Goal: Task Accomplishment & Management: Use online tool/utility

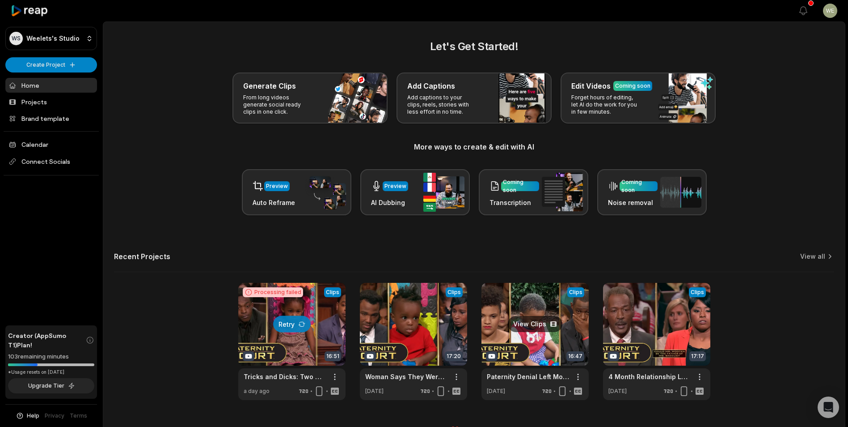
click at [529, 341] on link at bounding box center [535, 341] width 107 height 117
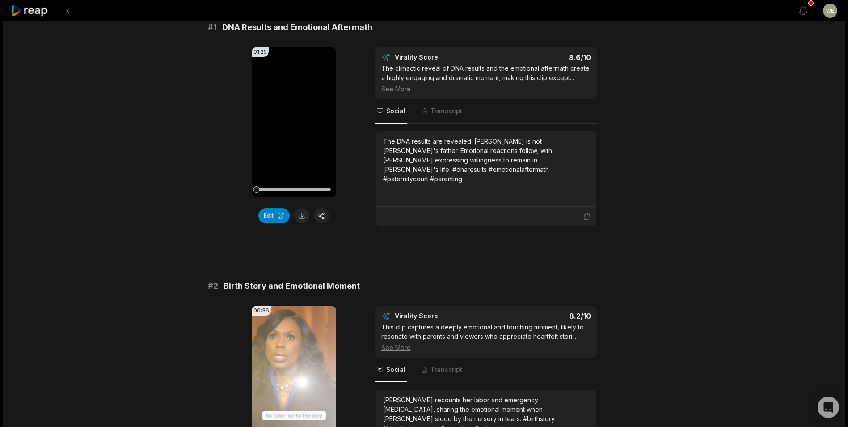
scroll to position [45, 0]
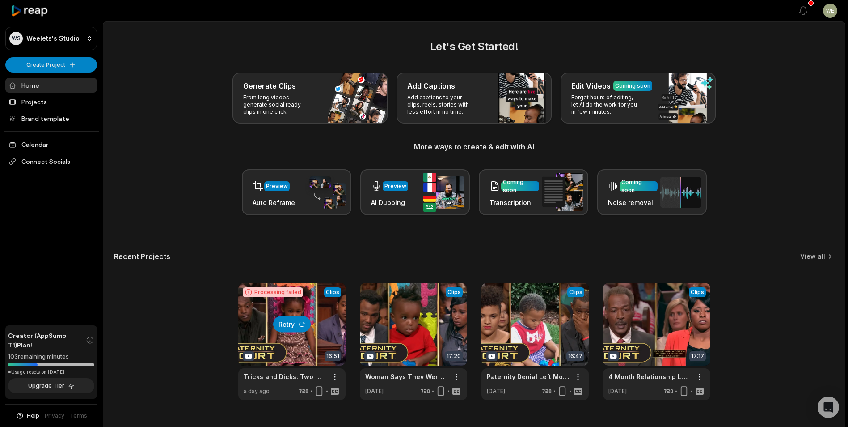
click at [289, 324] on button "Retry" at bounding box center [292, 324] width 38 height 17
click at [676, 324] on link at bounding box center [656, 341] width 107 height 117
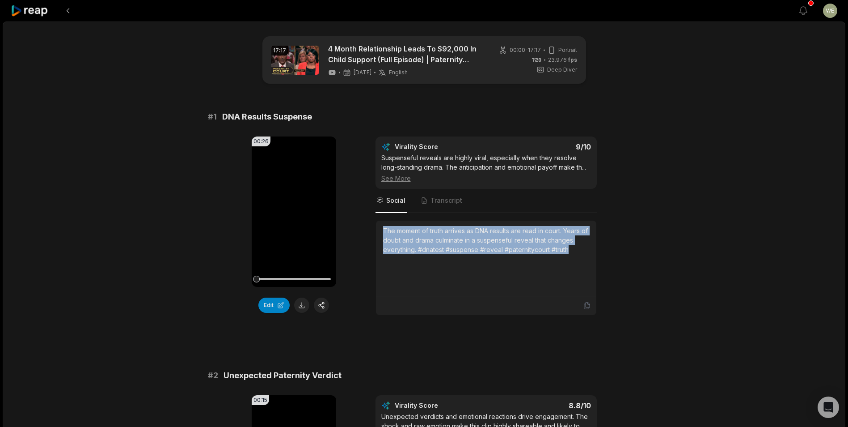
drag, startPoint x: 381, startPoint y: 230, endPoint x: 584, endPoint y: 256, distance: 203.8
click at [584, 256] on div "The moment of truth arrives as DNA results are read in court. Years of doubt an…" at bounding box center [486, 258] width 220 height 76
drag, startPoint x: 584, startPoint y: 256, endPoint x: 526, endPoint y: 244, distance: 58.9
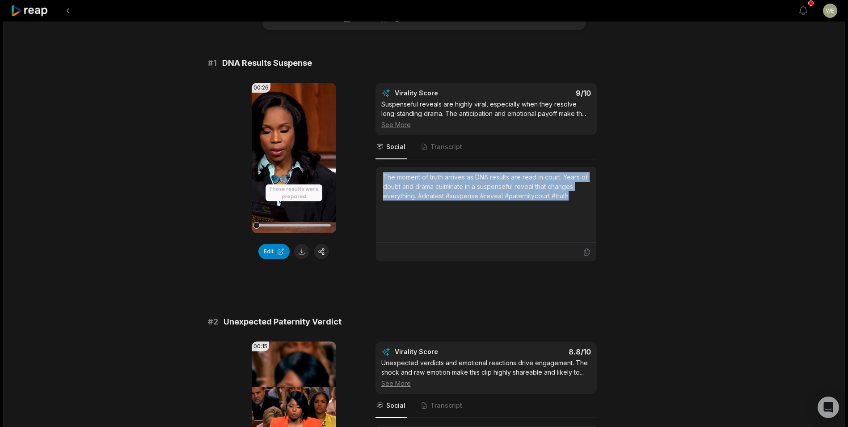
scroll to position [134, 0]
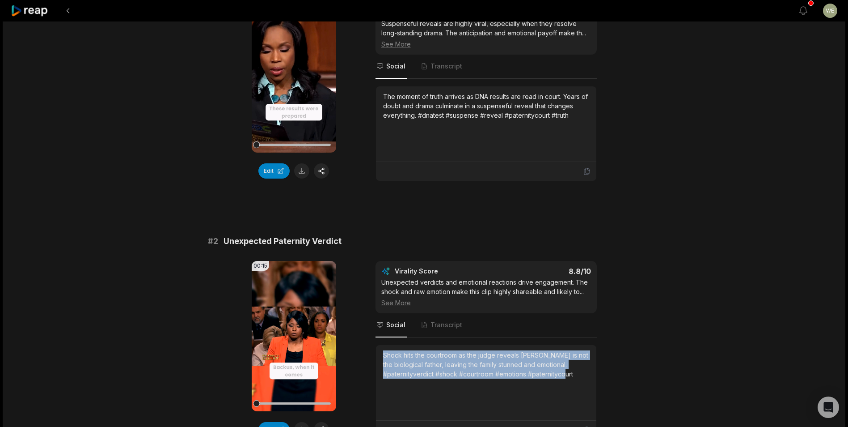
drag, startPoint x: 381, startPoint y: 352, endPoint x: 577, endPoint y: 378, distance: 197.1
click at [577, 378] on div "Shock hits the courtroom as the judge reveals [PERSON_NAME] is not the biologic…" at bounding box center [486, 383] width 220 height 76
drag, startPoint x: 577, startPoint y: 378, endPoint x: 510, endPoint y: 364, distance: 68.7
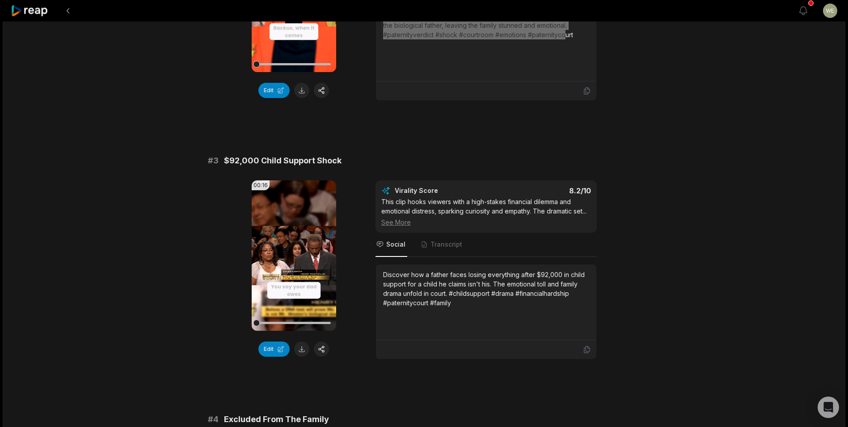
scroll to position [492, 0]
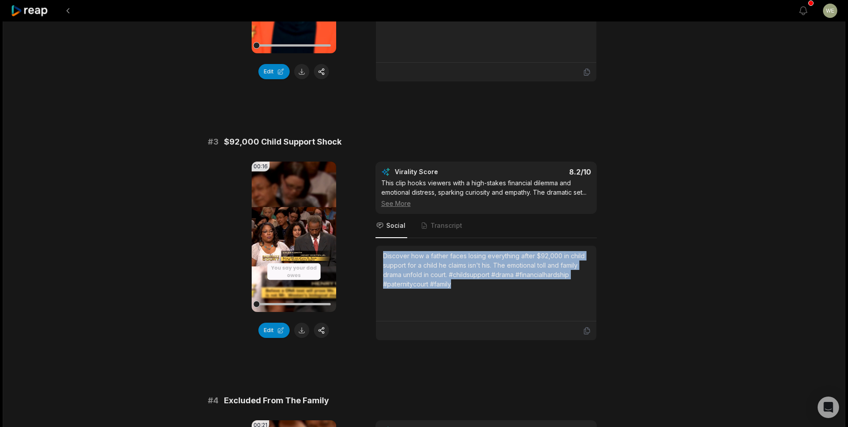
drag, startPoint x: 384, startPoint y: 255, endPoint x: 519, endPoint y: 298, distance: 141.4
click at [519, 298] on div "Discover how a father faces losing everything after $92,000 in child support fo…" at bounding box center [486, 283] width 206 height 64
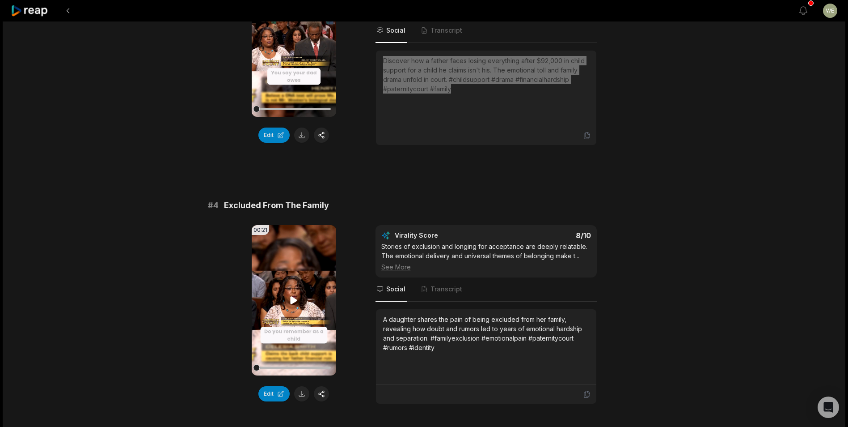
scroll to position [715, 0]
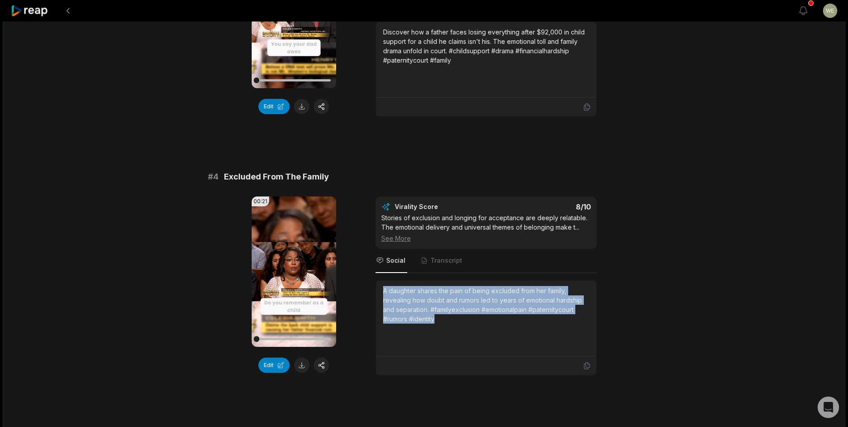
drag, startPoint x: 383, startPoint y: 292, endPoint x: 462, endPoint y: 315, distance: 81.8
click at [462, 315] on div "A daughter shares the pain of being excluded from her family, revealing how dou…" at bounding box center [486, 305] width 206 height 38
drag, startPoint x: 462, startPoint y: 315, endPoint x: 396, endPoint y: 304, distance: 67.2
copy div "A daughter shares the pain of being excluded from her family, revealing how dou…"
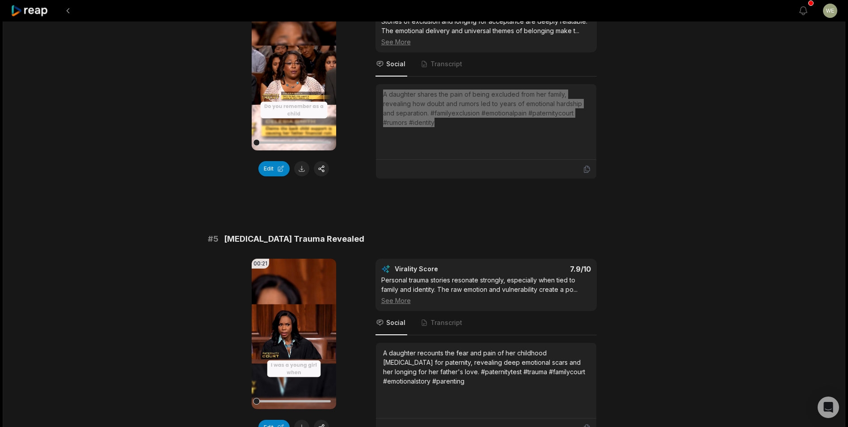
scroll to position [984, 0]
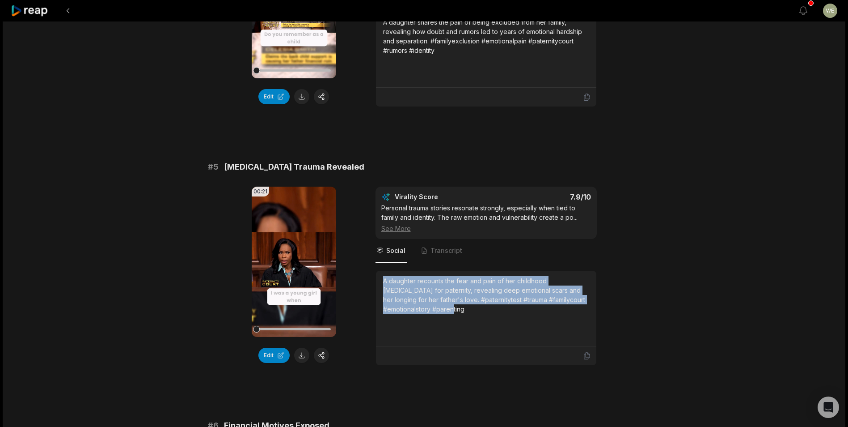
drag, startPoint x: 384, startPoint y: 279, endPoint x: 434, endPoint y: 318, distance: 64.0
click at [434, 318] on div "A daughter recounts the fear and pain of her childhood [MEDICAL_DATA] for pater…" at bounding box center [486, 308] width 206 height 64
drag, startPoint x: 434, startPoint y: 318, endPoint x: 398, endPoint y: 295, distance: 43.4
copy div "A daughter recounts the fear and pain of her childhood [MEDICAL_DATA] for pater…"
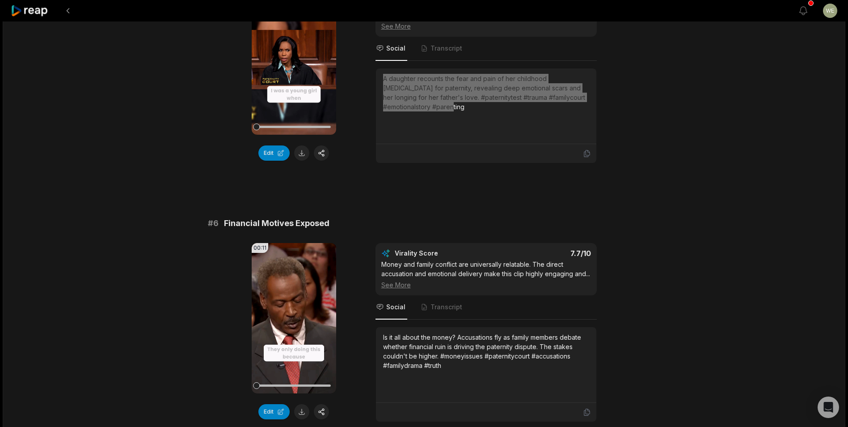
scroll to position [1252, 0]
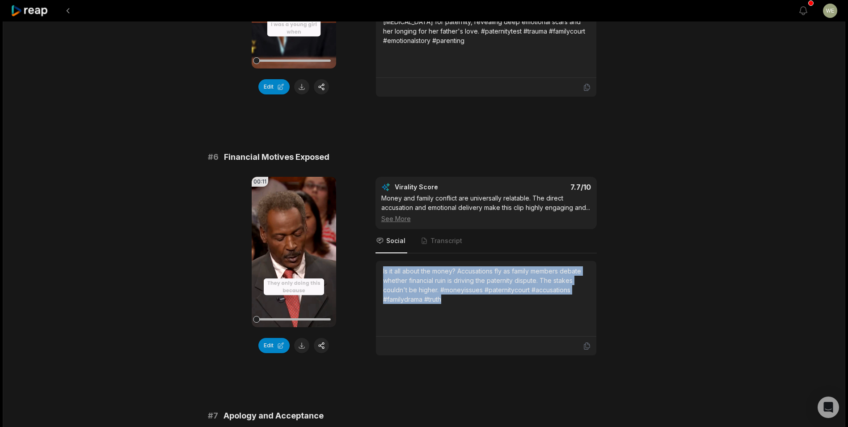
drag, startPoint x: 380, startPoint y: 276, endPoint x: 461, endPoint y: 316, distance: 90.8
click at [461, 316] on div "Is it all about the money? Accusations fly as family members debate whether fin…" at bounding box center [486, 299] width 220 height 76
drag, startPoint x: 461, startPoint y: 316, endPoint x: 415, endPoint y: 296, distance: 50.9
copy div "Is it all about the money? Accusations fly as family members debate whether fin…"
click at [35, 8] on icon at bounding box center [30, 11] width 38 height 12
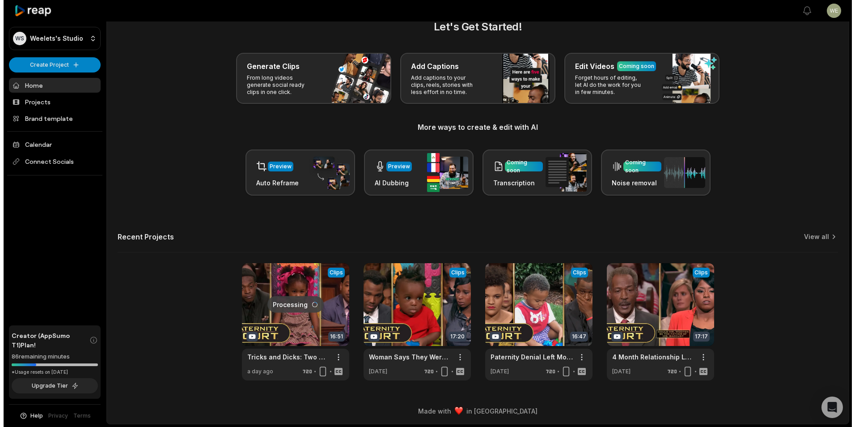
scroll to position [20, 0]
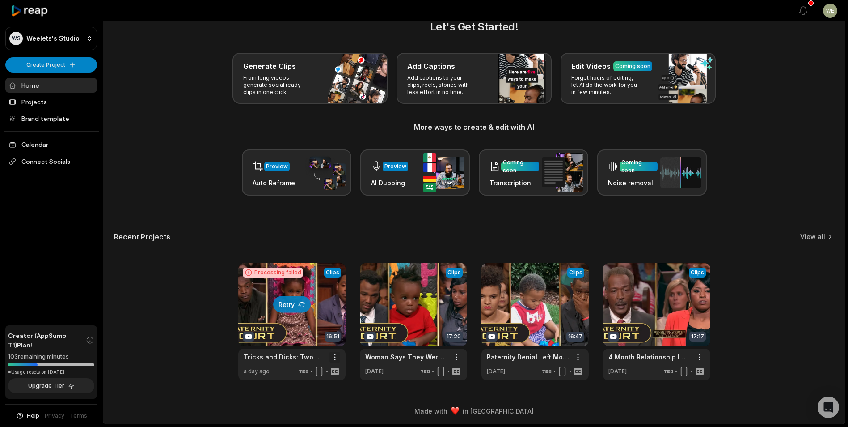
click at [333, 357] on html "WS Weelets's Studio Create Project Home Projects Brand template Calendar Connec…" at bounding box center [424, 193] width 848 height 427
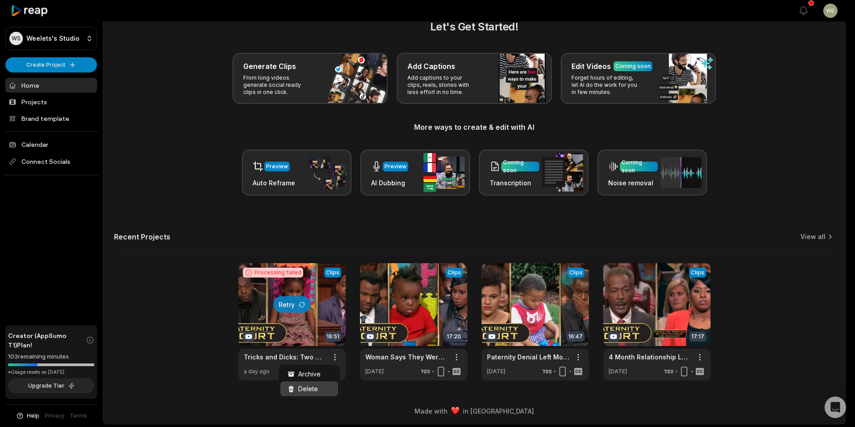
click at [314, 389] on span "Delete" at bounding box center [308, 388] width 20 height 9
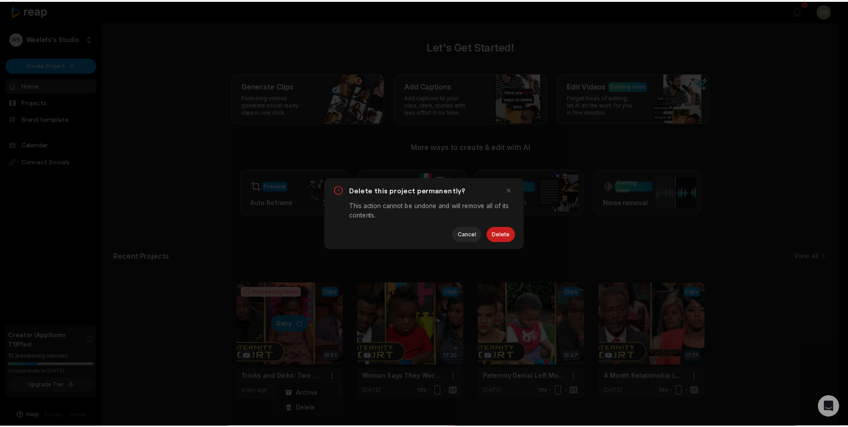
scroll to position [0, 0]
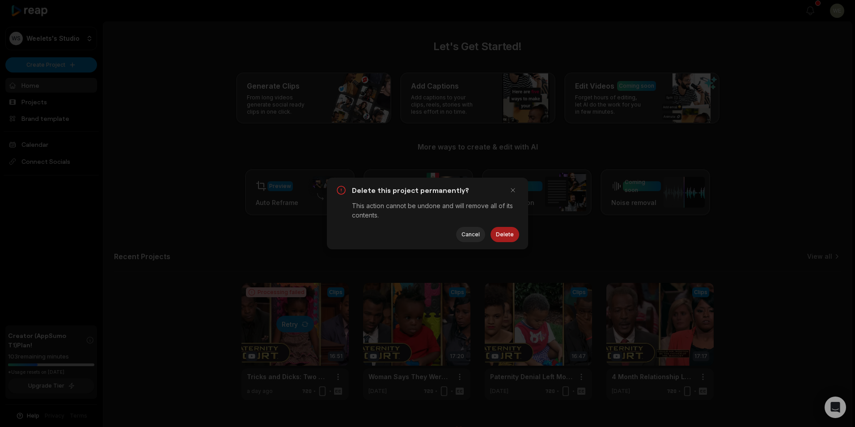
click at [510, 237] on button "Delete" at bounding box center [505, 234] width 29 height 15
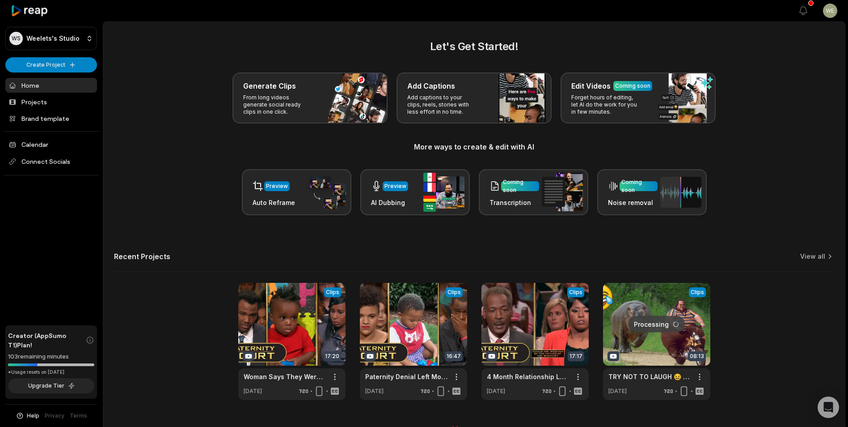
click at [55, 62] on html "WS Weelets's Studio Create Project Home Projects Brand template Calendar Connec…" at bounding box center [424, 213] width 848 height 427
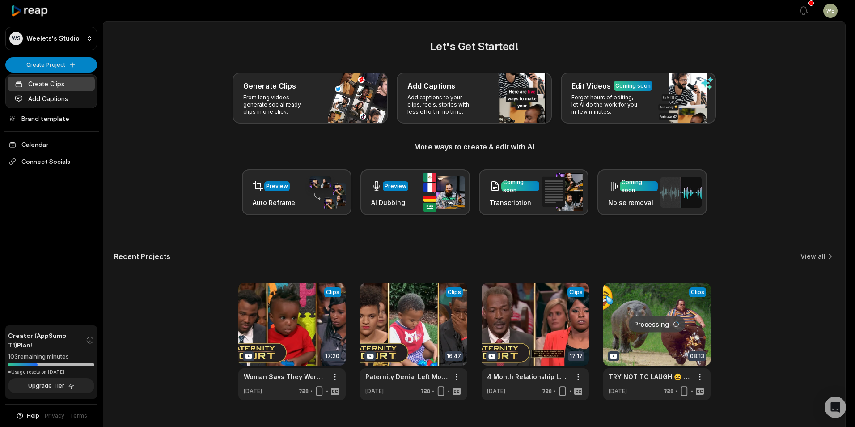
click at [59, 81] on link "Create Clips" at bounding box center [51, 83] width 87 height 15
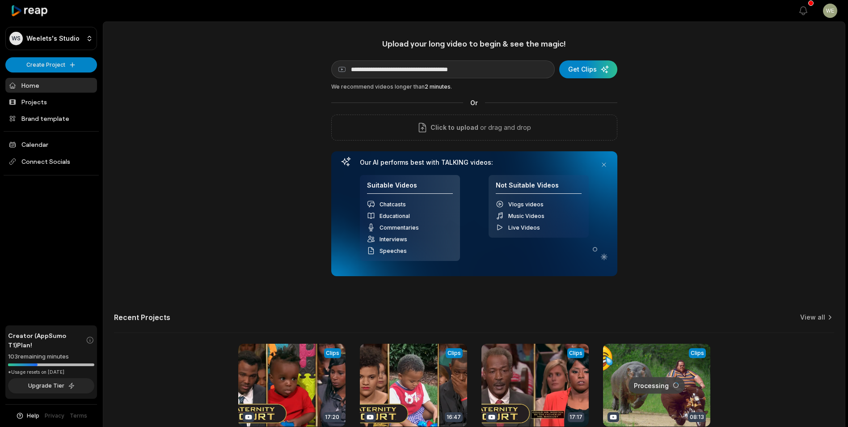
type input "**********"
click at [584, 62] on div "submit" at bounding box center [588, 69] width 58 height 18
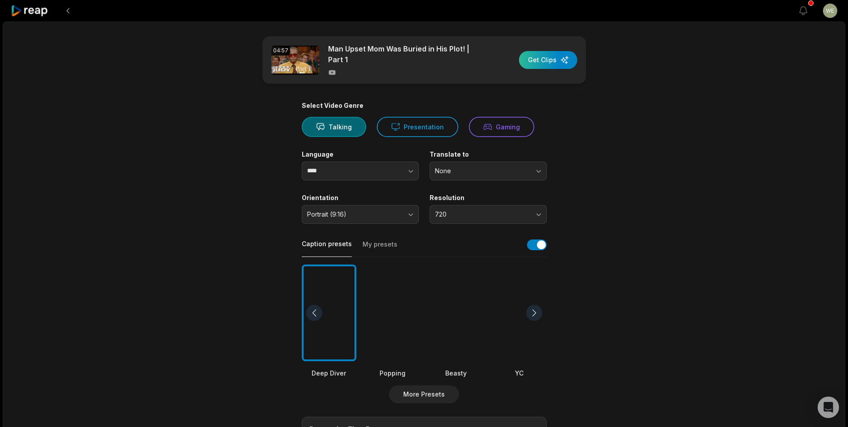
click at [535, 60] on div "button" at bounding box center [548, 60] width 58 height 18
